Goal: Transaction & Acquisition: Purchase product/service

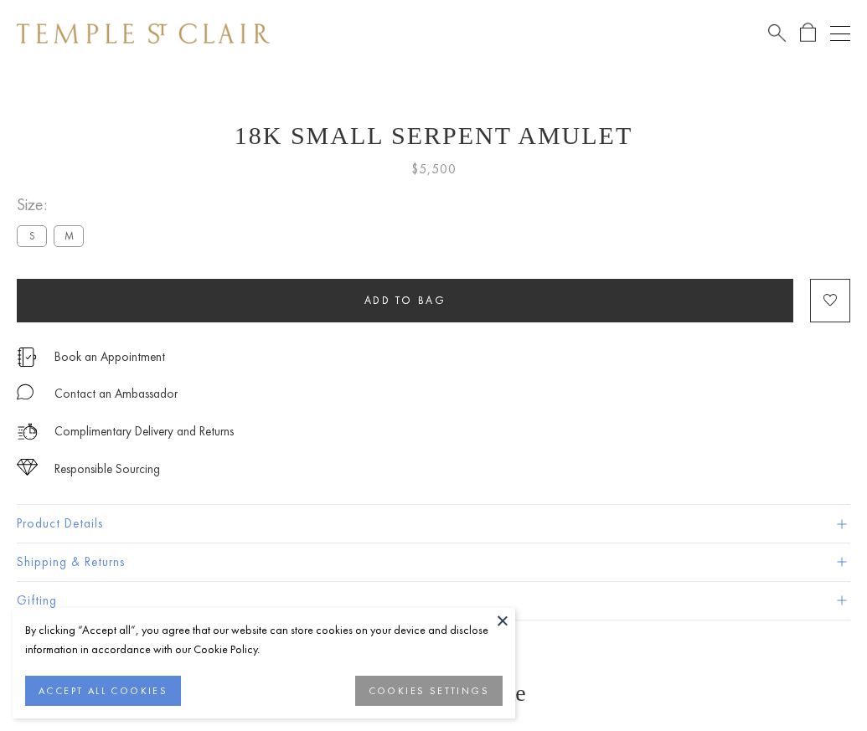
click at [405, 300] on span "Add to bag" at bounding box center [405, 300] width 82 height 14
